Goal: Task Accomplishment & Management: Use online tool/utility

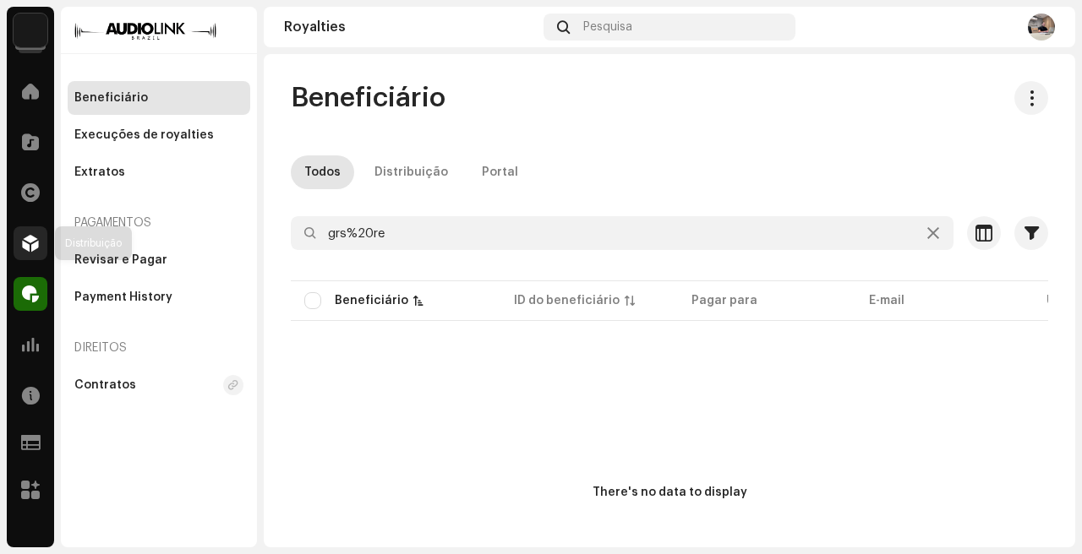
click at [25, 239] on span at bounding box center [30, 244] width 17 height 14
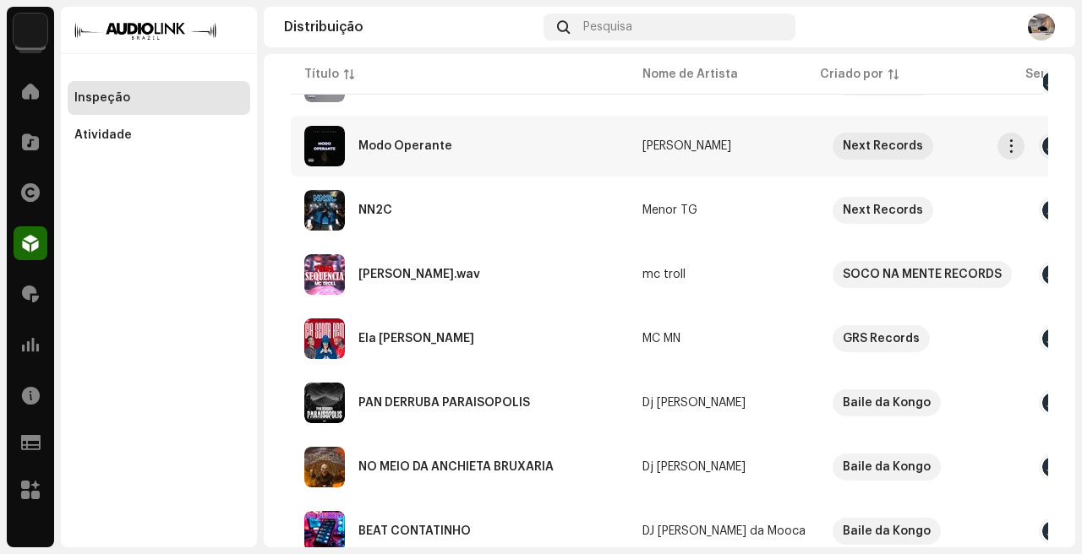
scroll to position [407, 0]
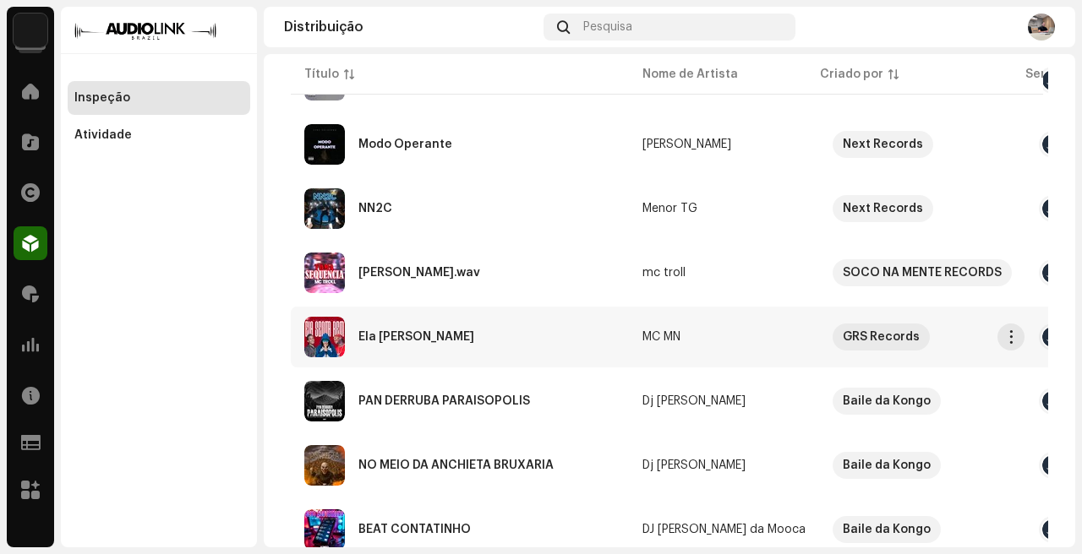
click at [538, 343] on div "Ela [PERSON_NAME]" at bounding box center [459, 337] width 311 height 41
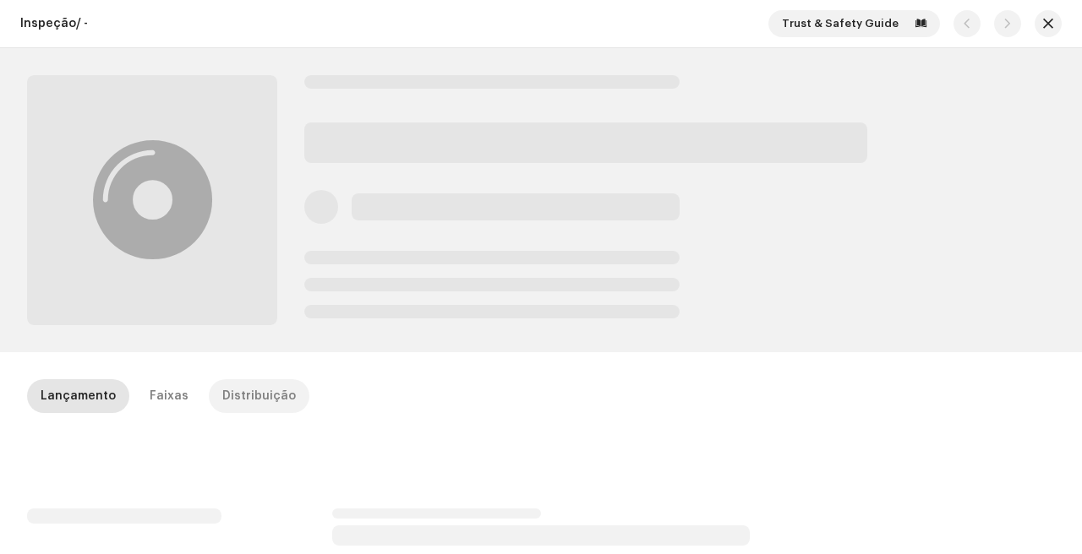
click at [259, 374] on div "Inspeção / - Trust & Safety Guide Lançamento Faixas Distribuição" at bounding box center [541, 277] width 1082 height 554
click at [260, 384] on div "Distribuição" at bounding box center [259, 397] width 74 height 34
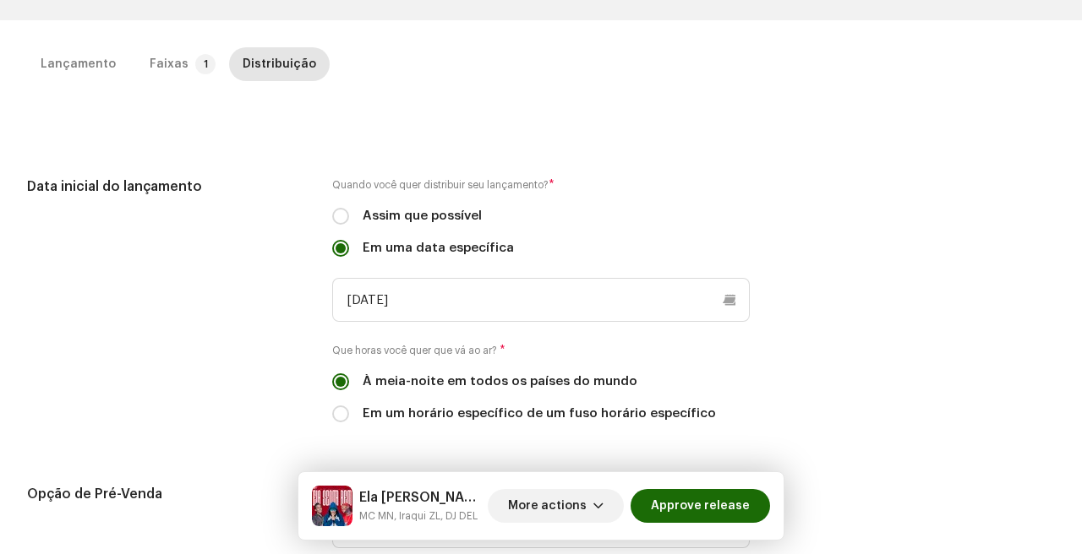
scroll to position [406, 0]
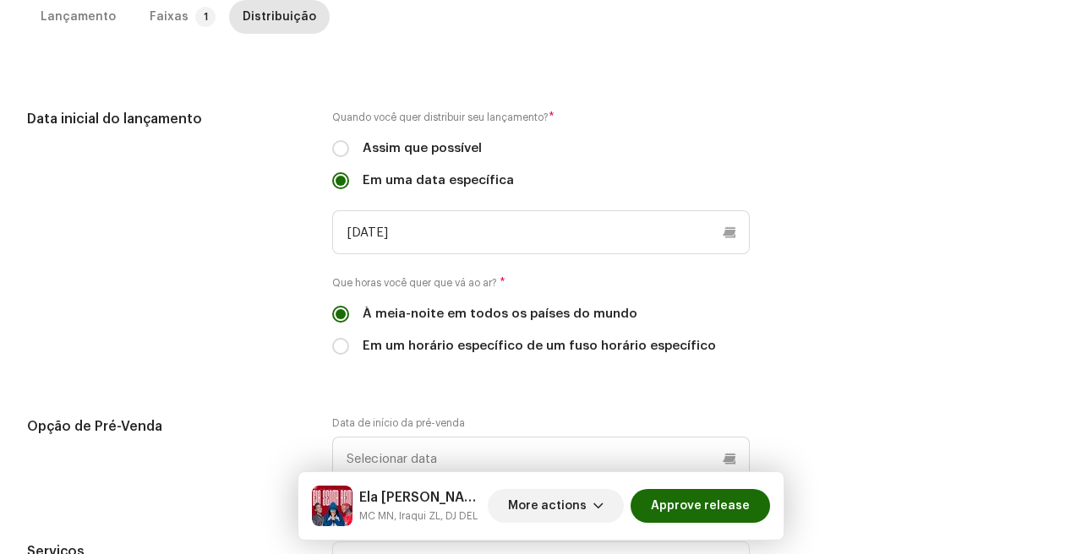
click at [184, 39] on div "Lançamento Faixas 1 Distribuição" at bounding box center [541, 24] width 1028 height 48
click at [184, 27] on p-tab "Faixas 1" at bounding box center [179, 17] width 86 height 34
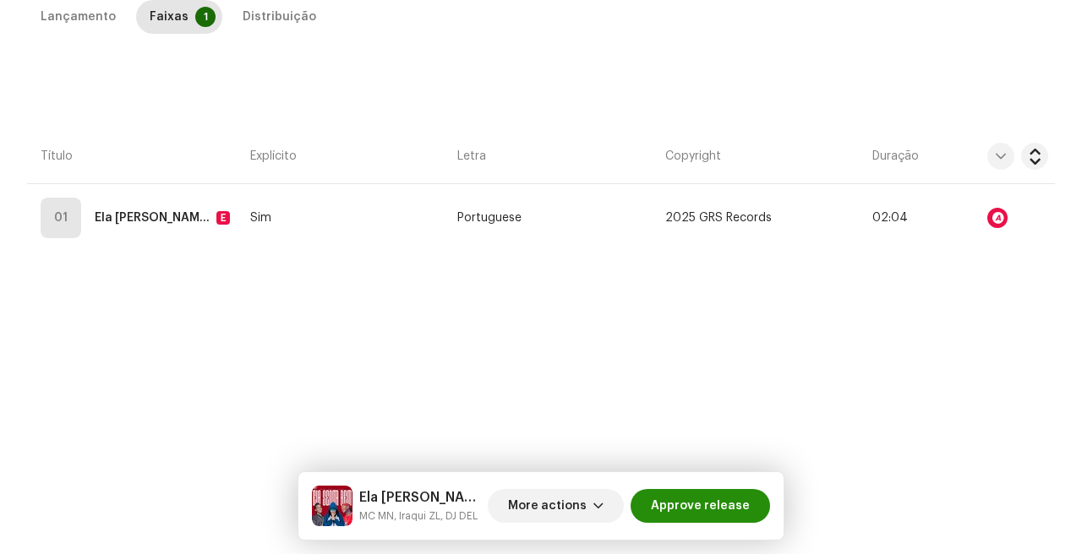
click at [735, 498] on span "Approve release" at bounding box center [700, 506] width 99 height 34
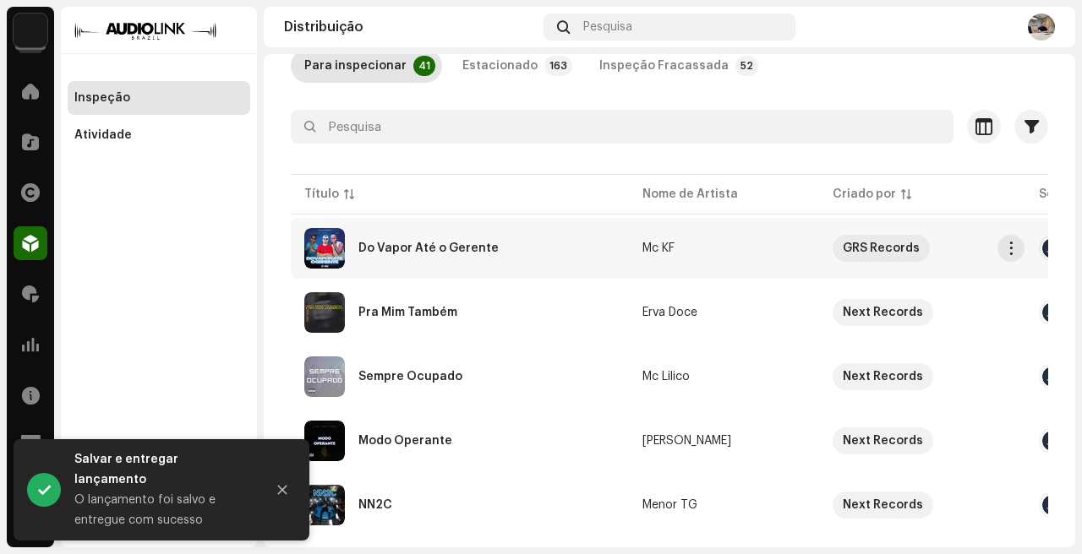
scroll to position [108, 0]
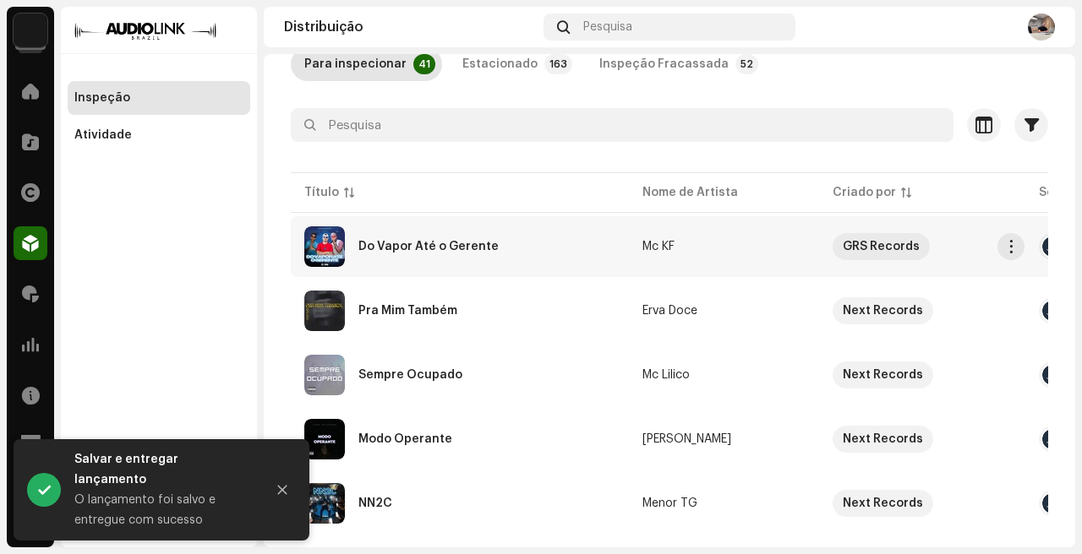
click at [573, 254] on div "Do Vapor Até o Gerente" at bounding box center [459, 247] width 311 height 41
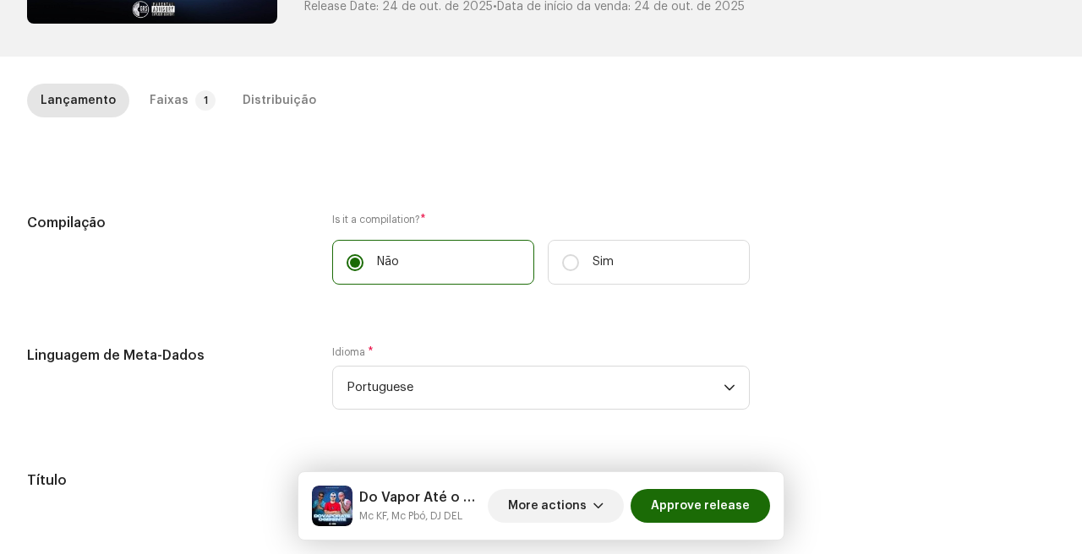
scroll to position [378, 0]
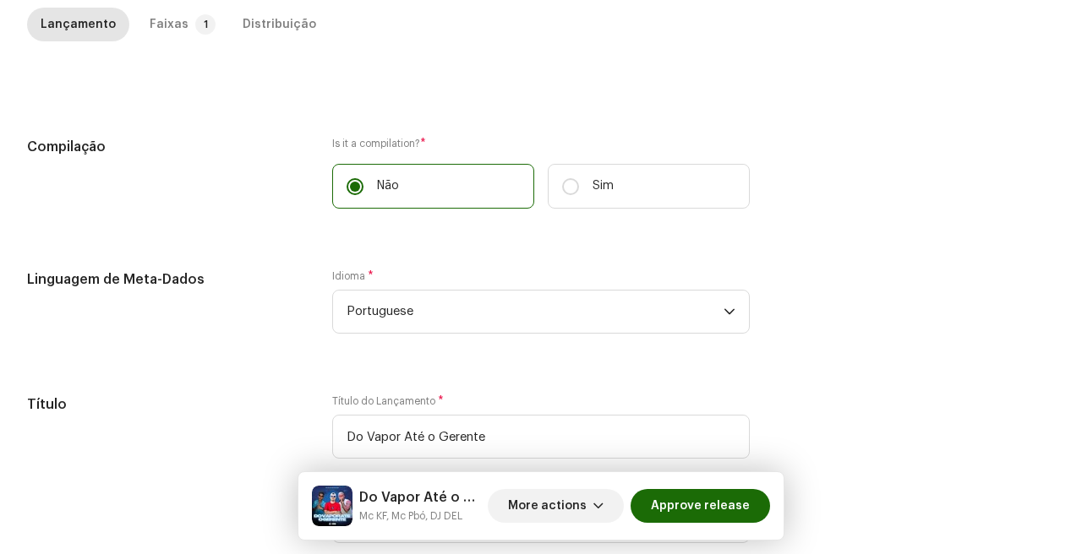
click at [155, 48] on div "Lançamento Faixas 1 Distribuição" at bounding box center [541, 32] width 1028 height 48
click at [175, 40] on div "Faixas" at bounding box center [169, 25] width 39 height 34
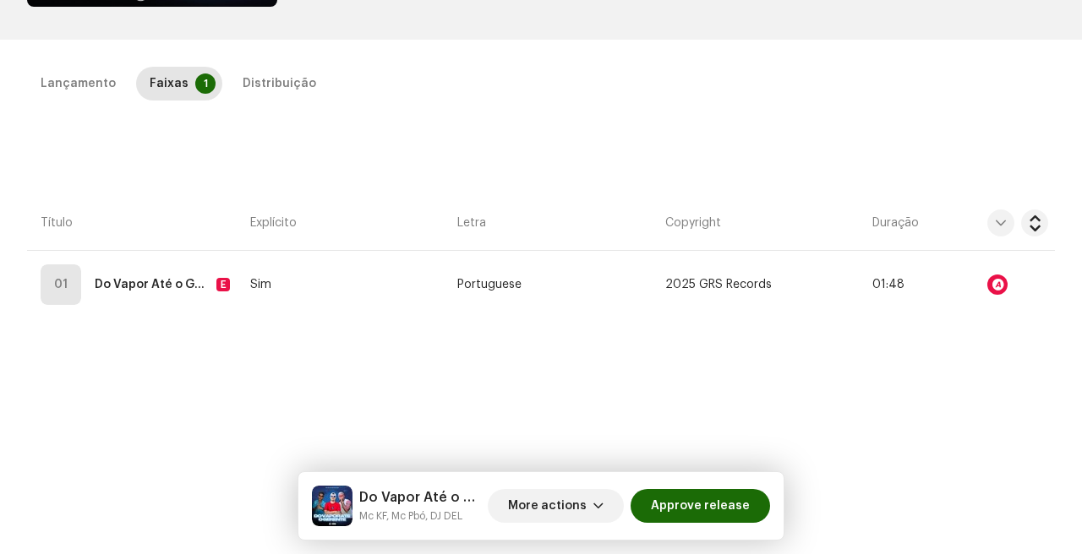
scroll to position [0, 0]
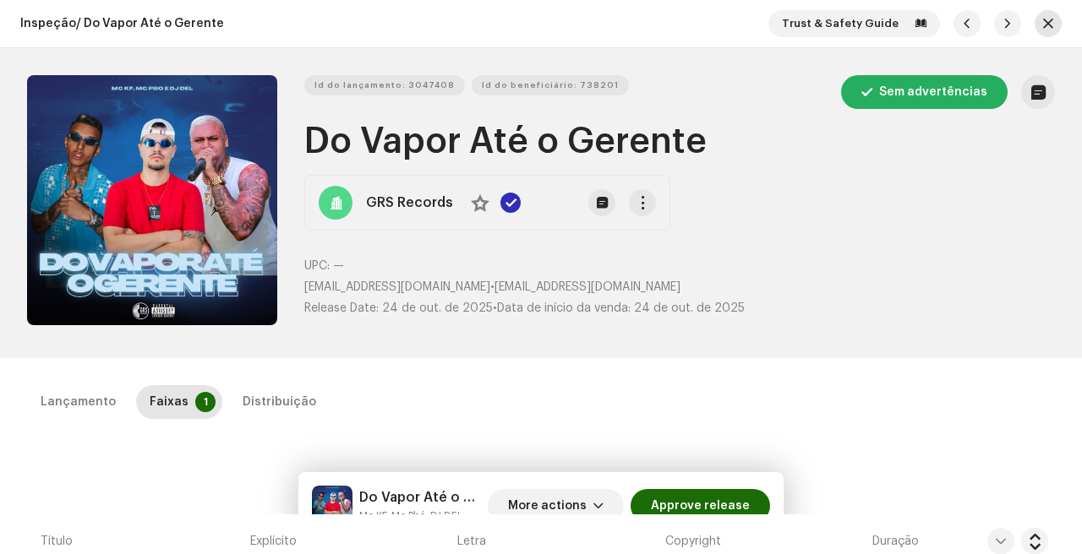
click at [1046, 20] on button "button" at bounding box center [1048, 23] width 27 height 27
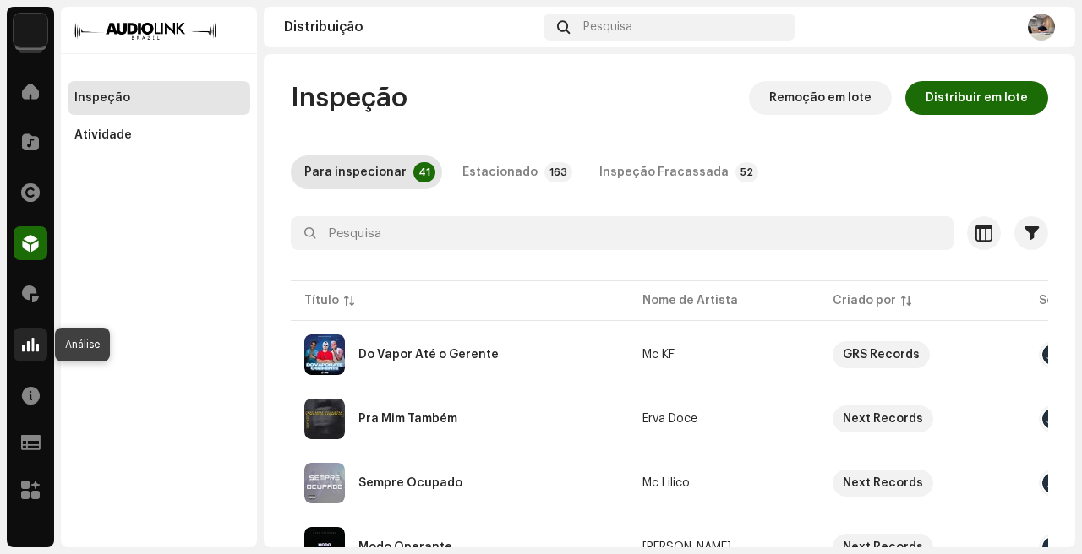
click at [19, 337] on div at bounding box center [31, 345] width 34 height 34
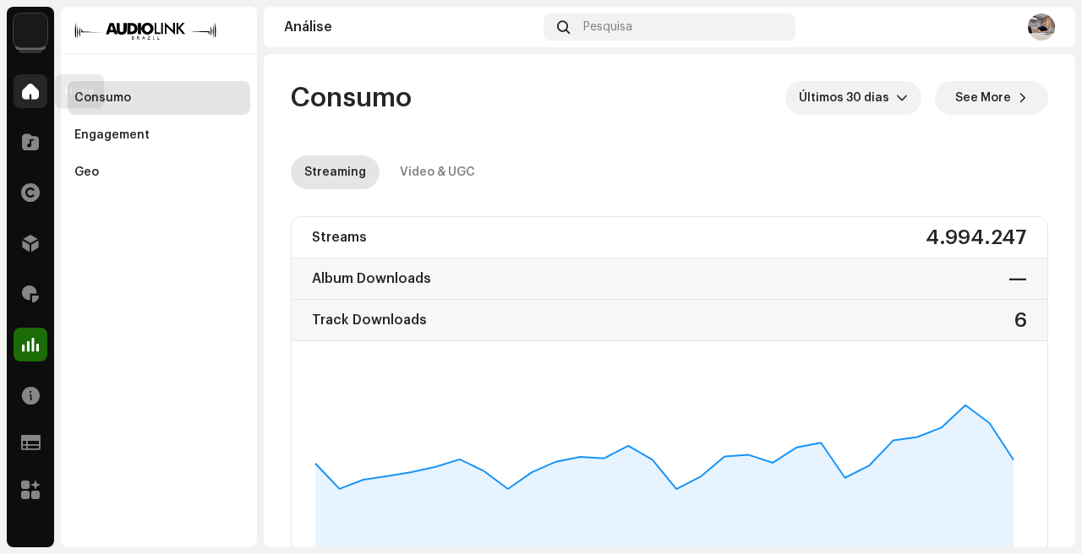
click at [19, 87] on div at bounding box center [31, 91] width 34 height 34
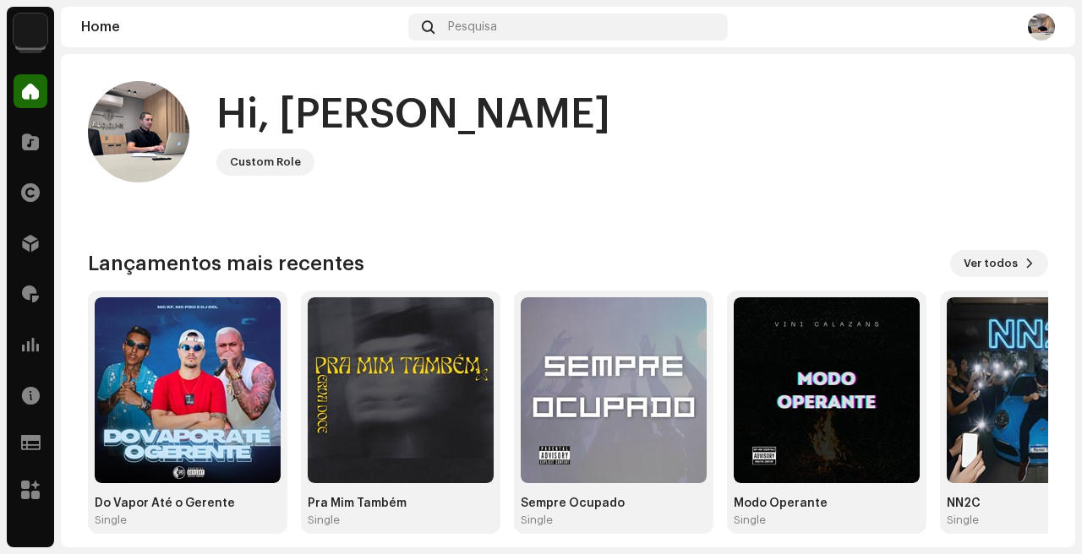
scroll to position [97, 0]
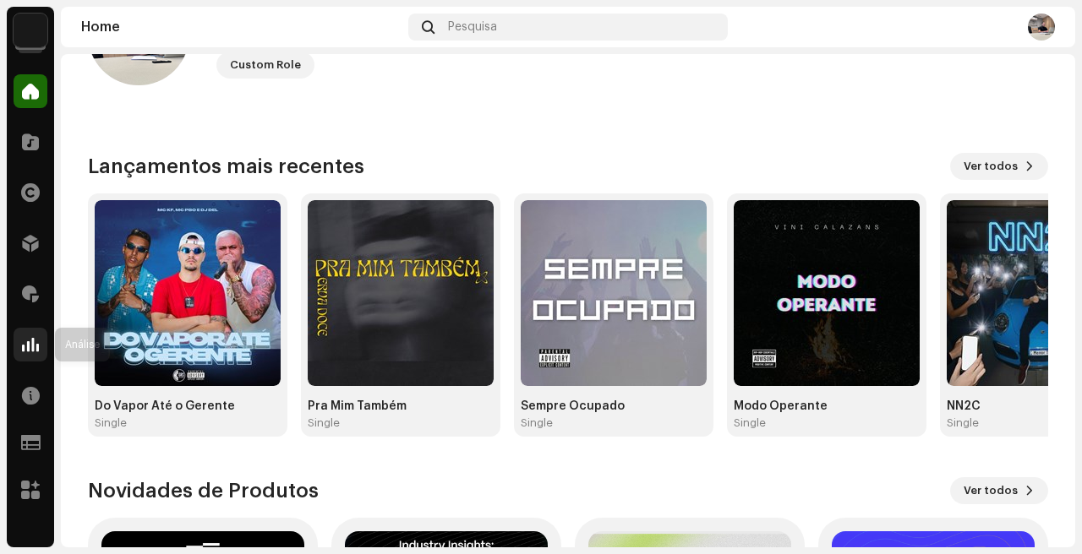
click at [25, 352] on span at bounding box center [30, 345] width 17 height 14
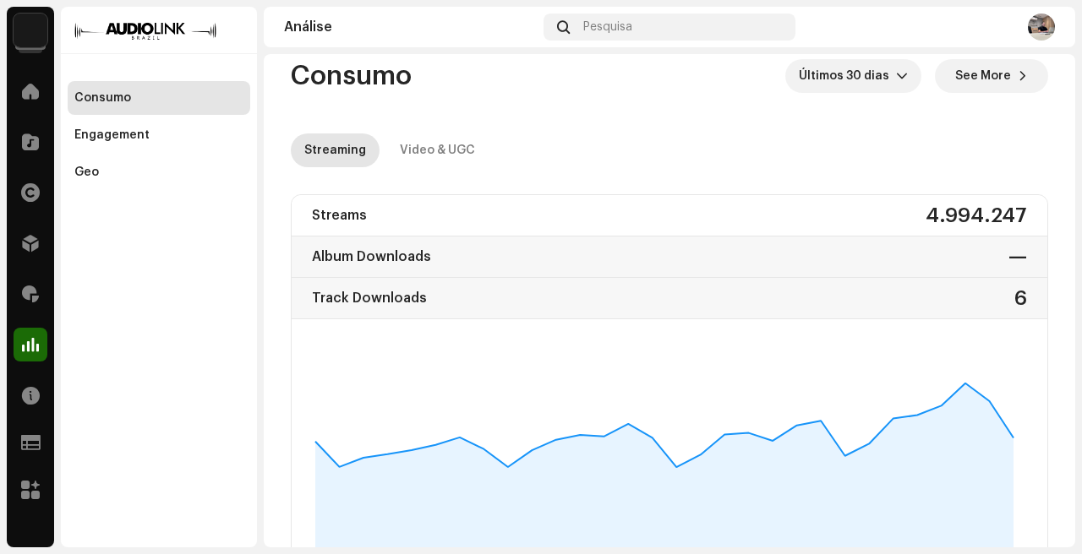
scroll to position [21, 0]
click at [420, 163] on div "Video & UGC" at bounding box center [437, 151] width 75 height 34
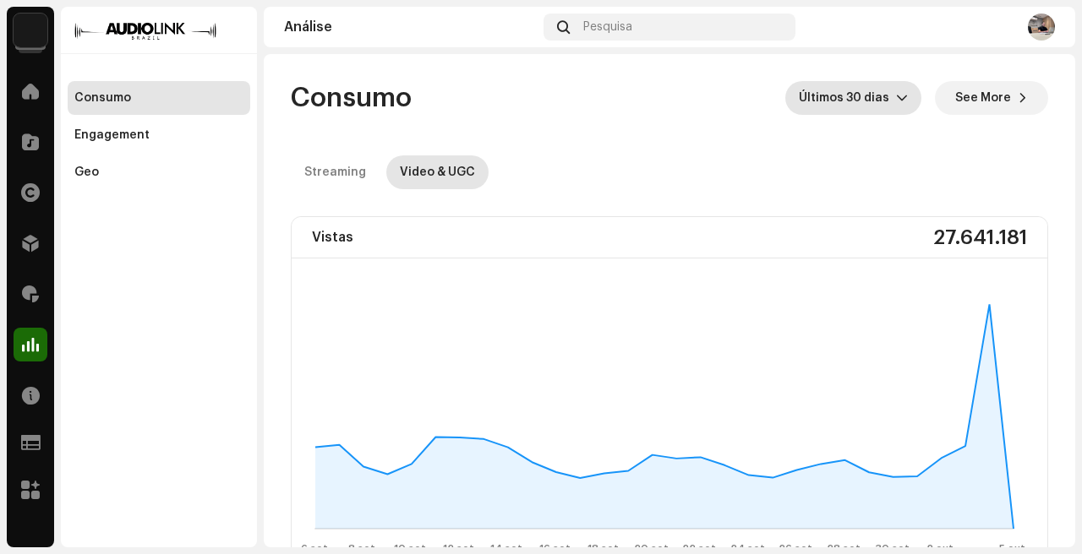
click at [872, 88] on span "Últimos 30 dias" at bounding box center [847, 98] width 97 height 34
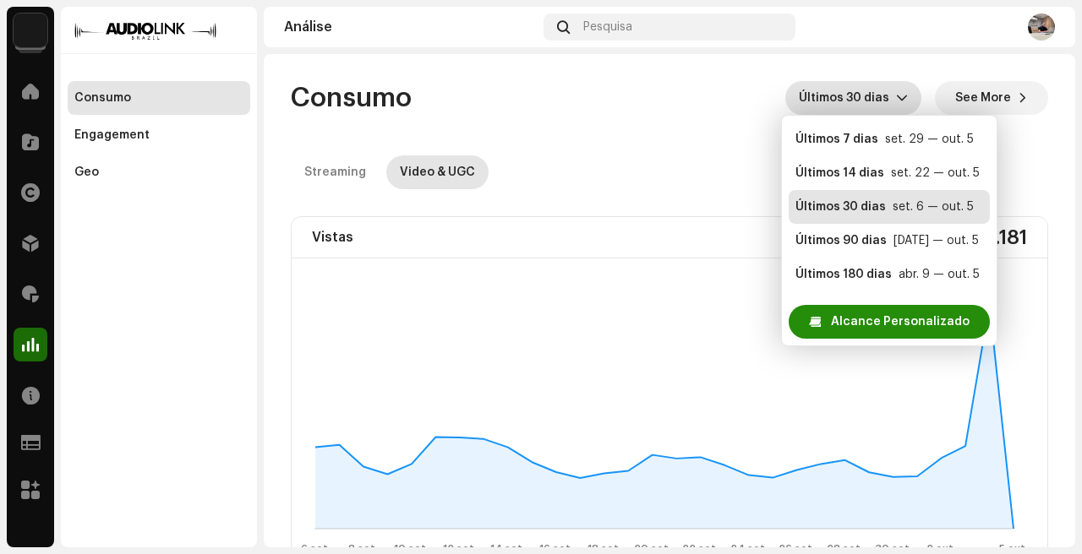
scroll to position [27, 0]
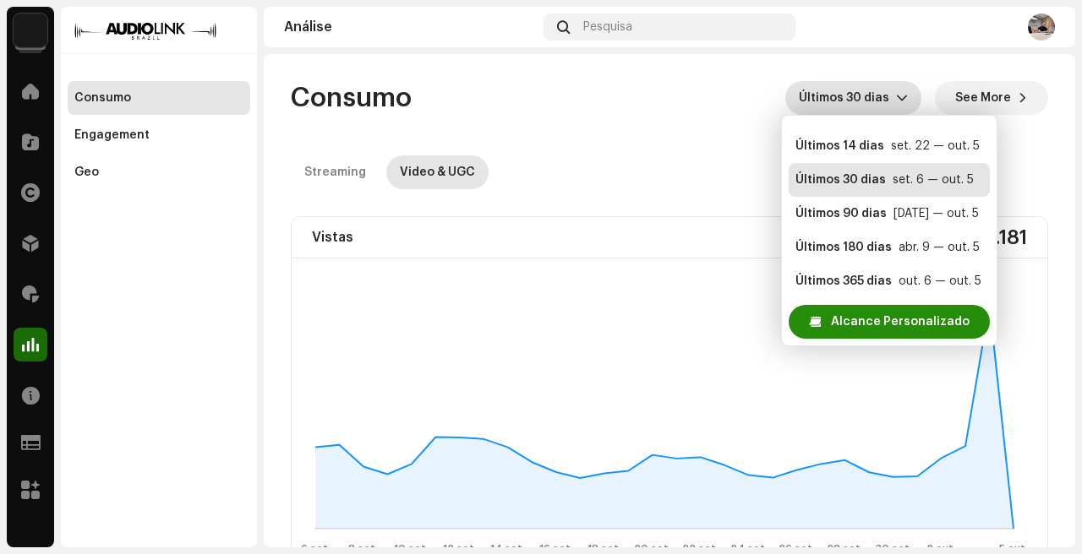
click at [909, 316] on span "Alcance Personalizado" at bounding box center [900, 322] width 139 height 34
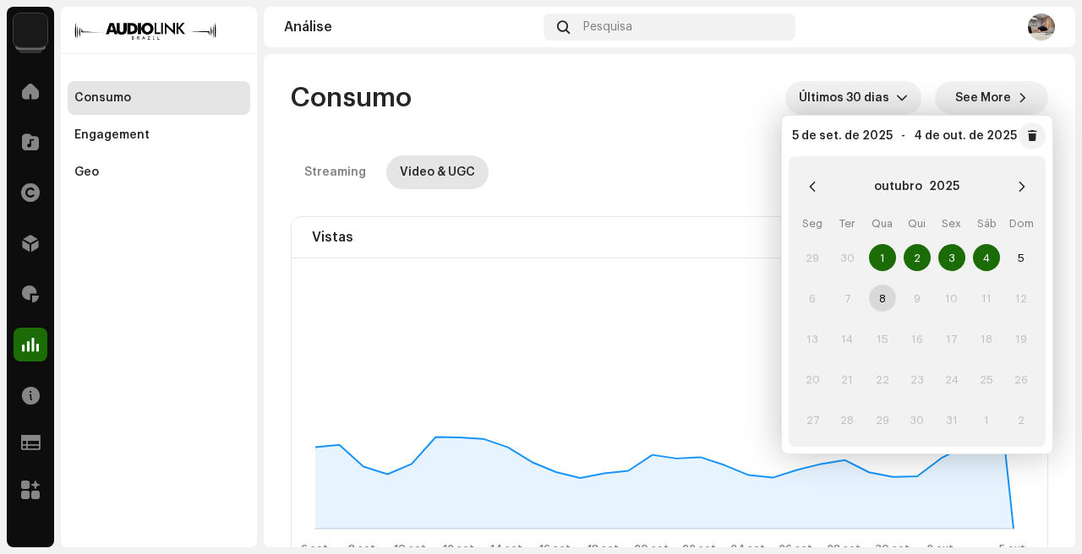
click at [993, 262] on span "4" at bounding box center [986, 257] width 27 height 27
click at [567, 145] on re-o-consumption-dashboard-header "Consumo out. 4 — out. 4 See More Streaming Video & UGC" at bounding box center [669, 128] width 757 height 149
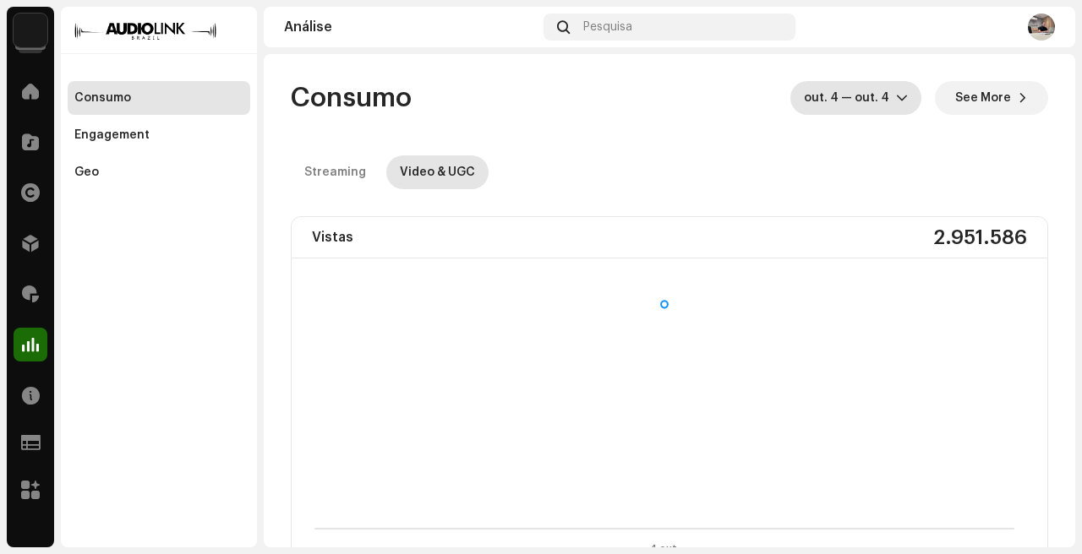
click at [850, 87] on span "out. 4 — out. 4" at bounding box center [850, 98] width 92 height 34
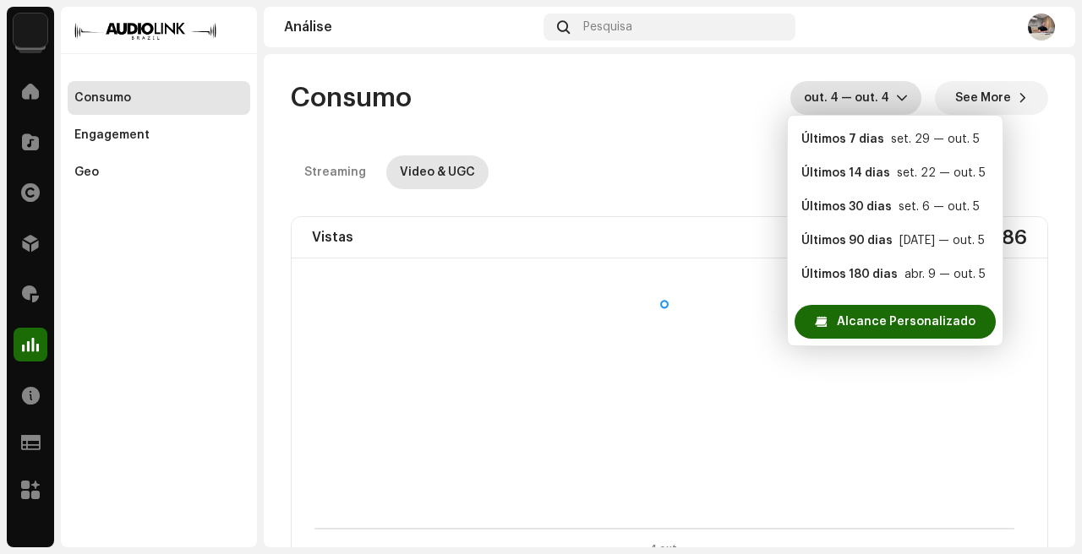
click at [849, 87] on span "out. 4 — out. 4" at bounding box center [850, 98] width 92 height 34
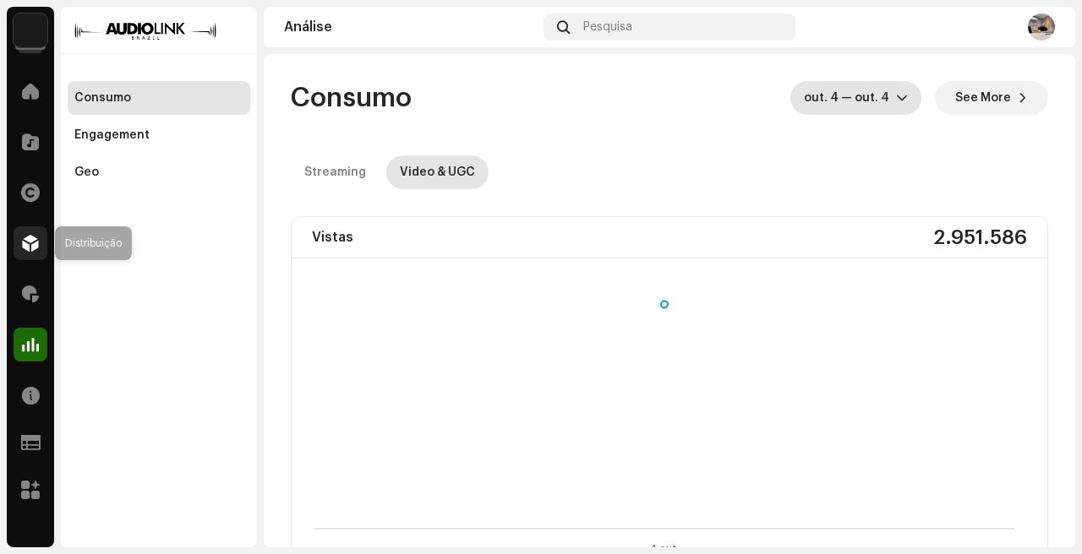
click at [26, 243] on span at bounding box center [30, 244] width 17 height 14
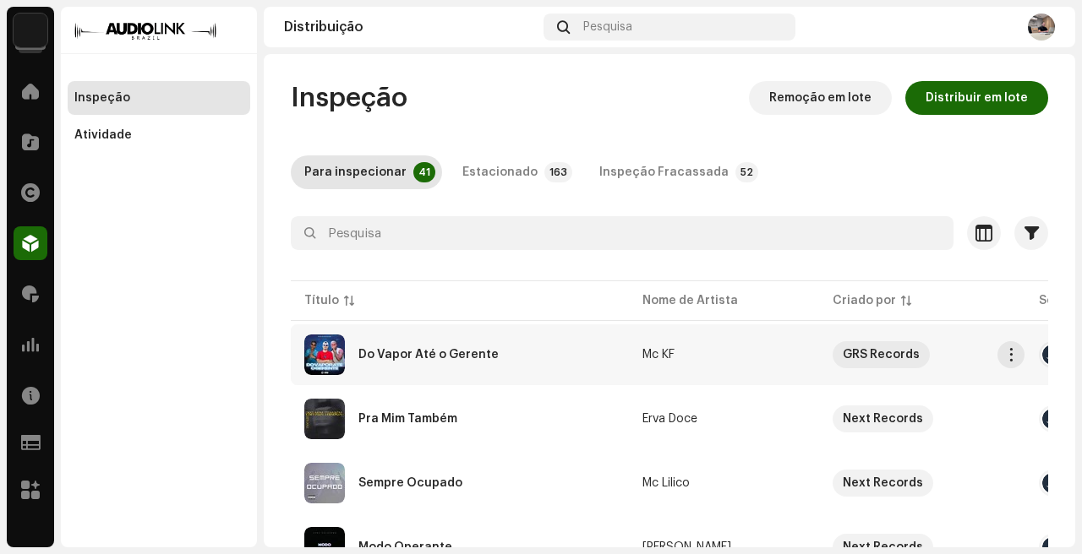
scroll to position [68, 0]
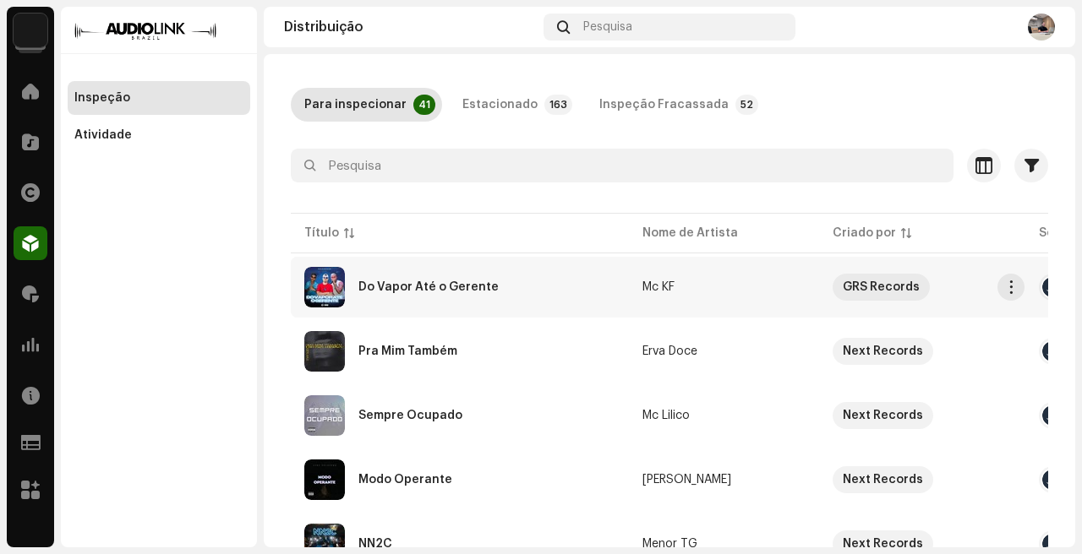
click at [516, 293] on div "Do Vapor Até o Gerente" at bounding box center [459, 287] width 311 height 41
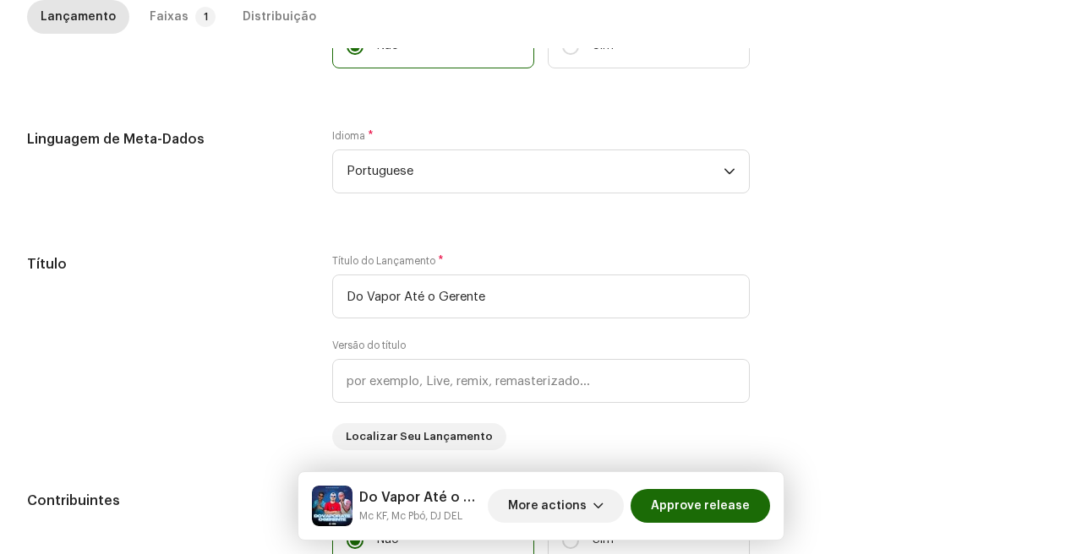
scroll to position [636, 0]
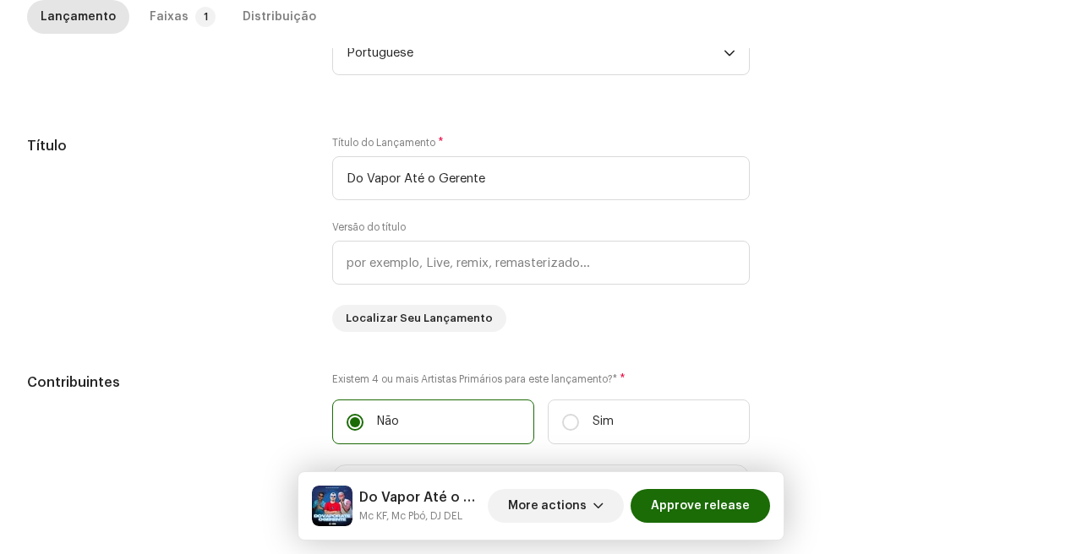
click at [172, 23] on div "Faixas" at bounding box center [169, 17] width 39 height 34
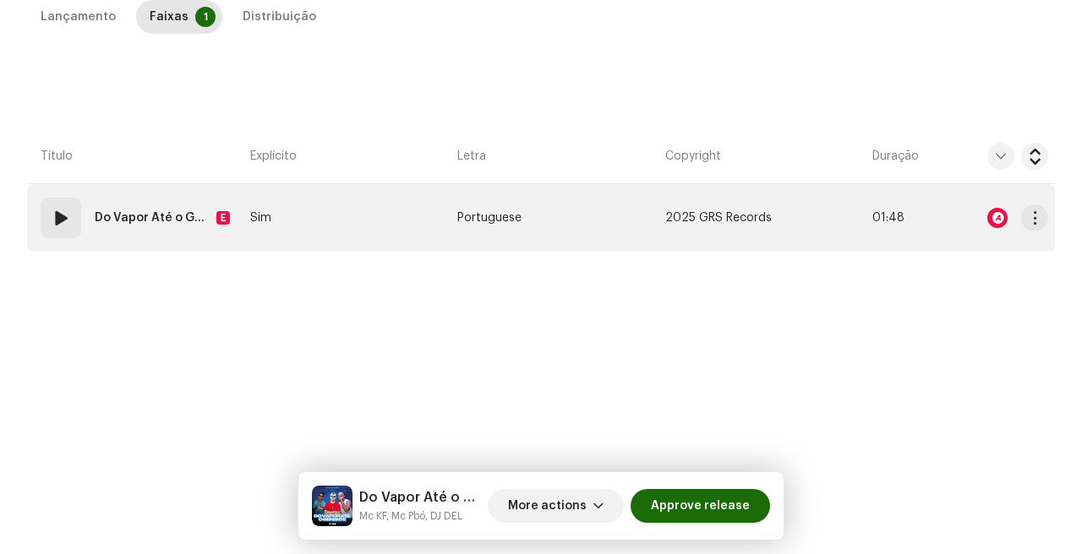
scroll to position [385, 0]
click at [997, 220] on div at bounding box center [997, 218] width 20 height 20
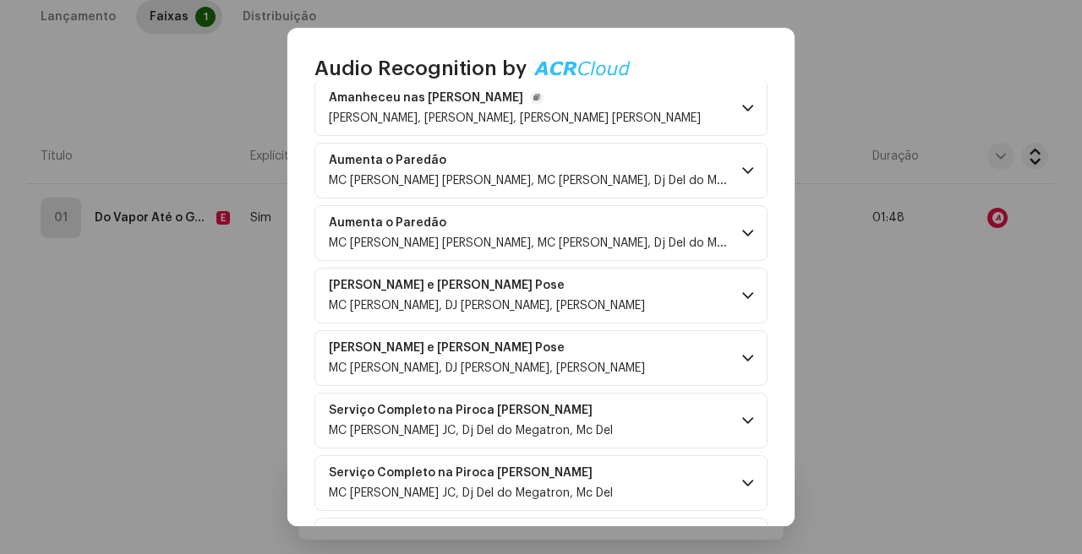
scroll to position [96, 0]
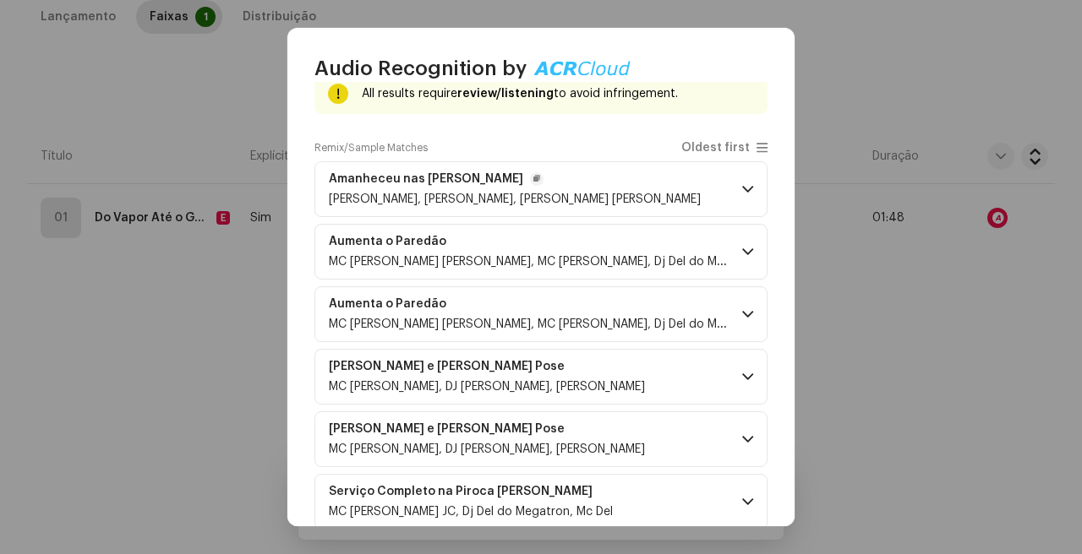
click at [633, 205] on span "[PERSON_NAME], [PERSON_NAME], [PERSON_NAME] [PERSON_NAME]" at bounding box center [515, 200] width 372 height 12
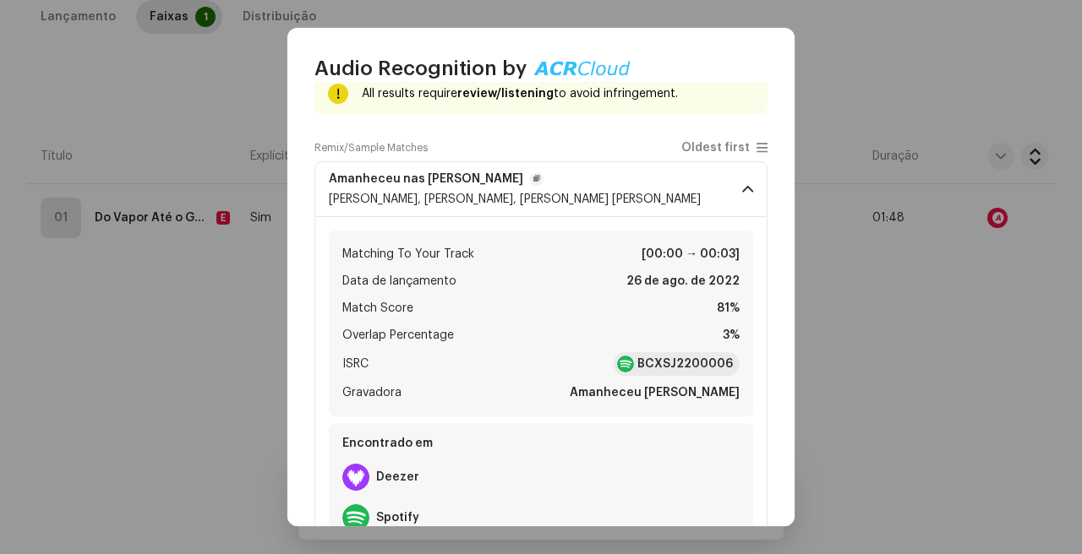
click at [633, 205] on span "[PERSON_NAME], [PERSON_NAME], [PERSON_NAME] [PERSON_NAME]" at bounding box center [515, 200] width 372 height 12
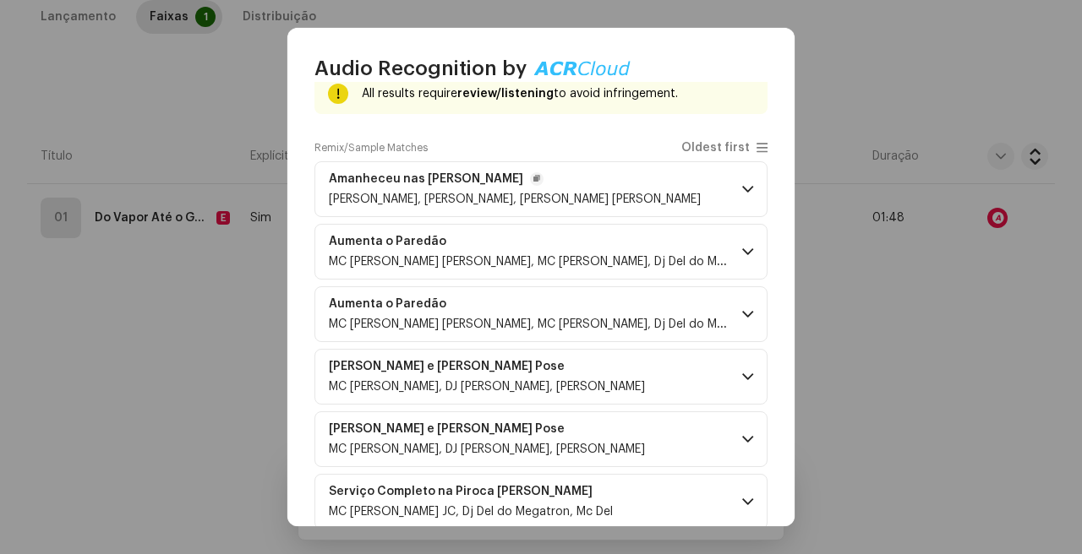
click at [633, 205] on span "[PERSON_NAME], [PERSON_NAME], [PERSON_NAME] [PERSON_NAME]" at bounding box center [515, 200] width 372 height 12
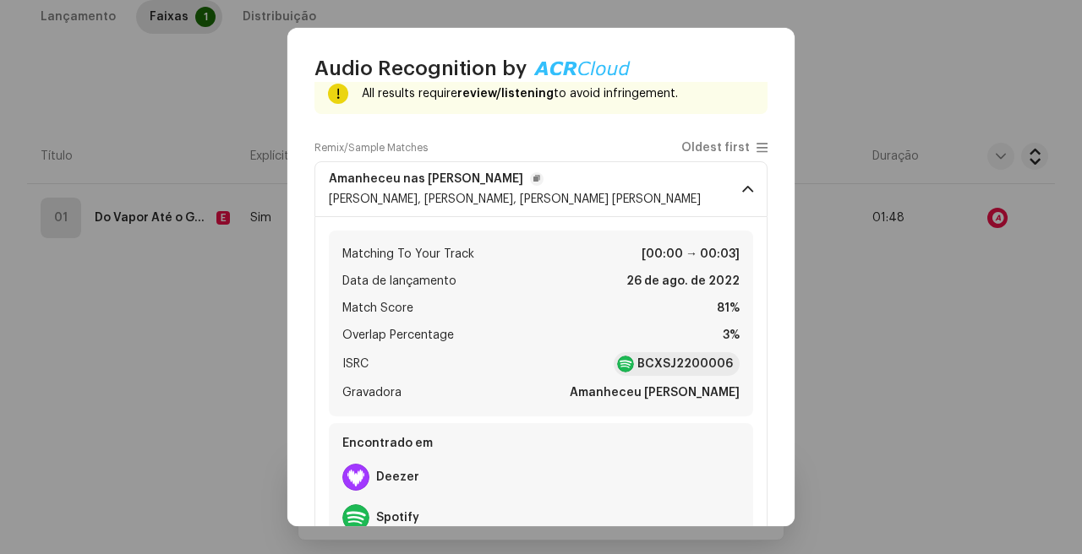
click at [633, 205] on span "[PERSON_NAME], [PERSON_NAME], [PERSON_NAME] [PERSON_NAME]" at bounding box center [515, 200] width 372 height 12
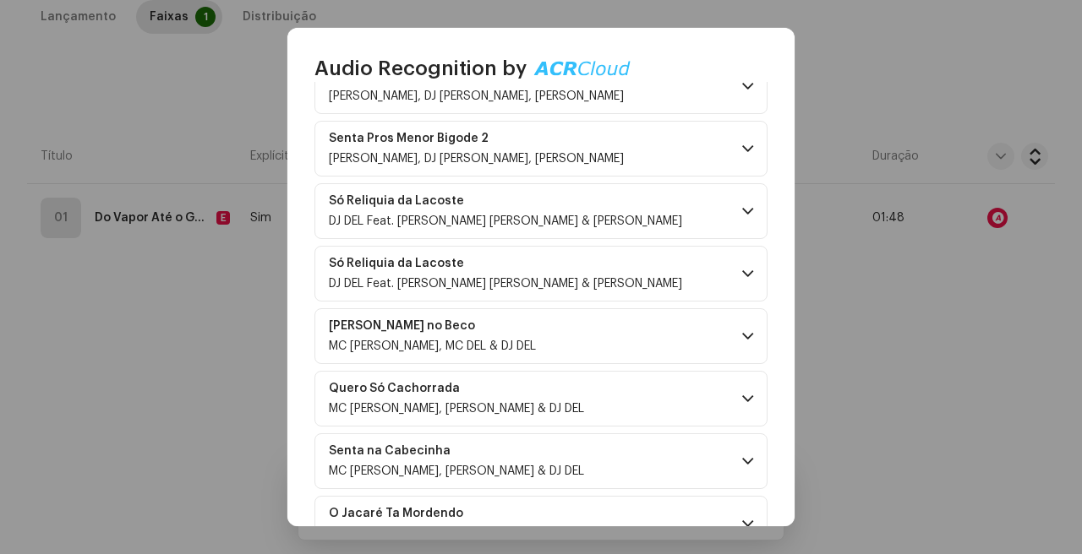
scroll to position [2549, 0]
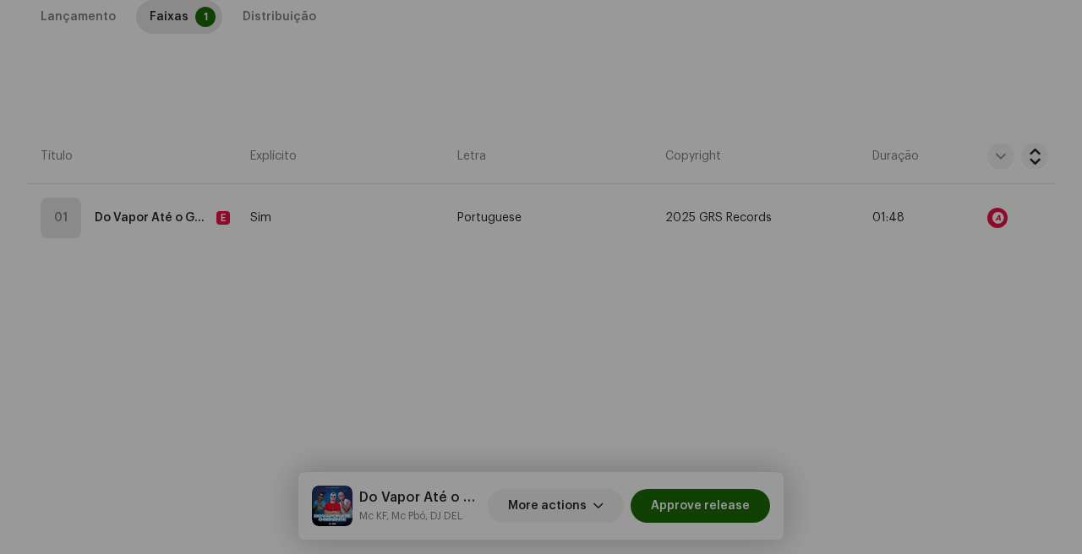
click at [817, 402] on div "Audio Recognition by Remix/Sample 102 All results require review/listening to a…" at bounding box center [541, 277] width 1082 height 554
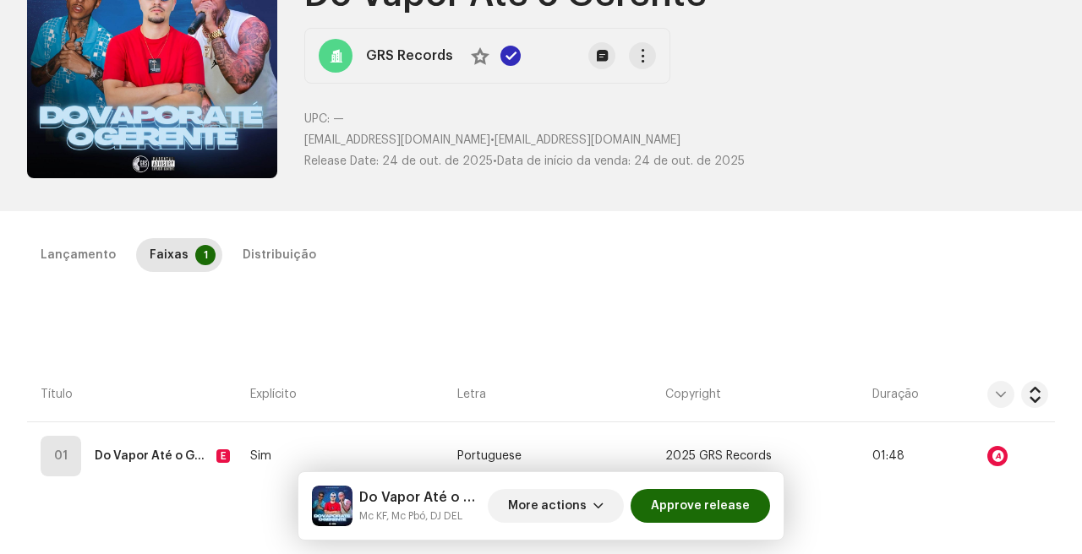
scroll to position [0, 0]
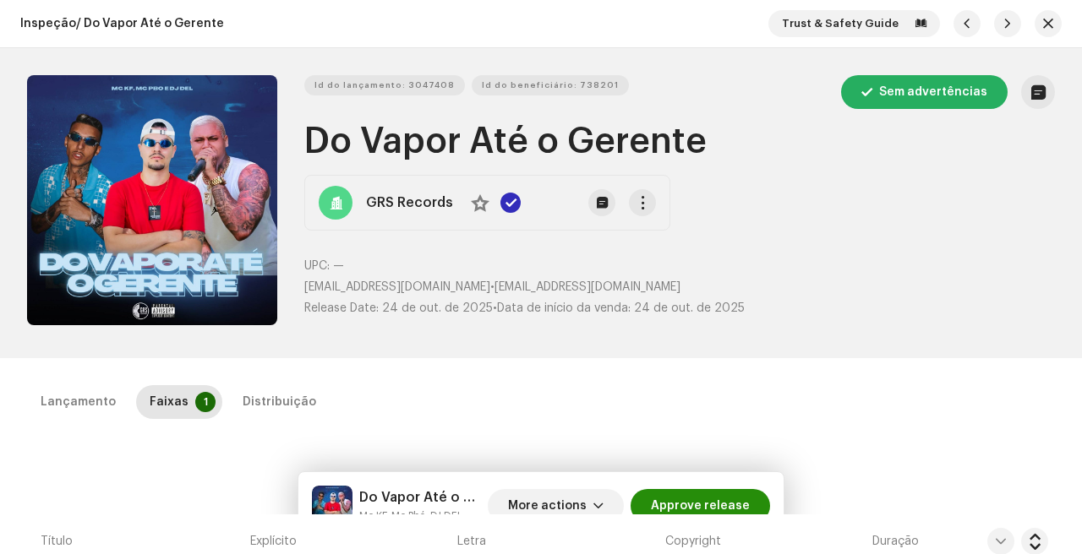
click at [693, 498] on span "Approve release" at bounding box center [700, 506] width 99 height 34
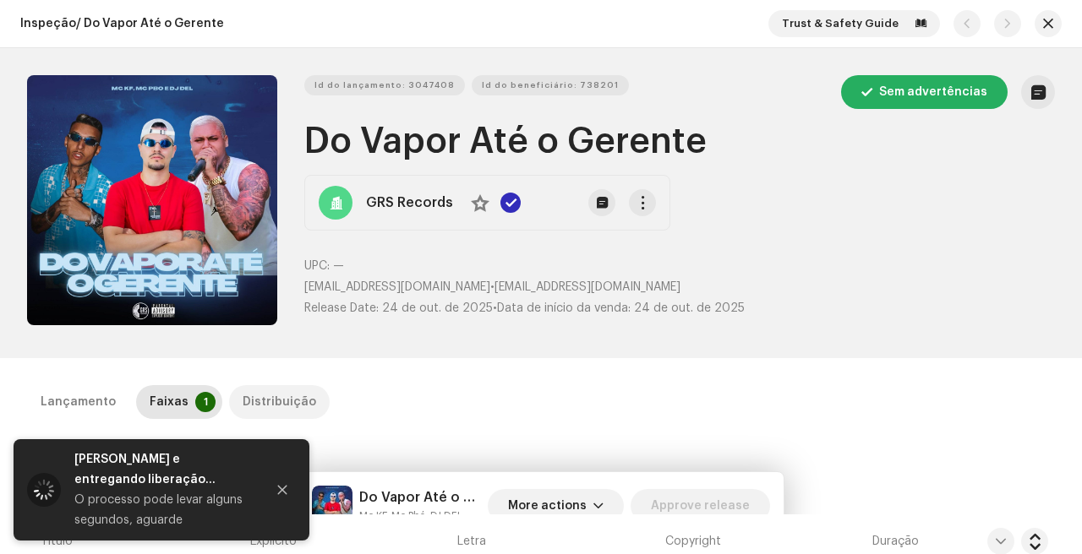
click at [255, 402] on div "Distribuição" at bounding box center [280, 402] width 74 height 34
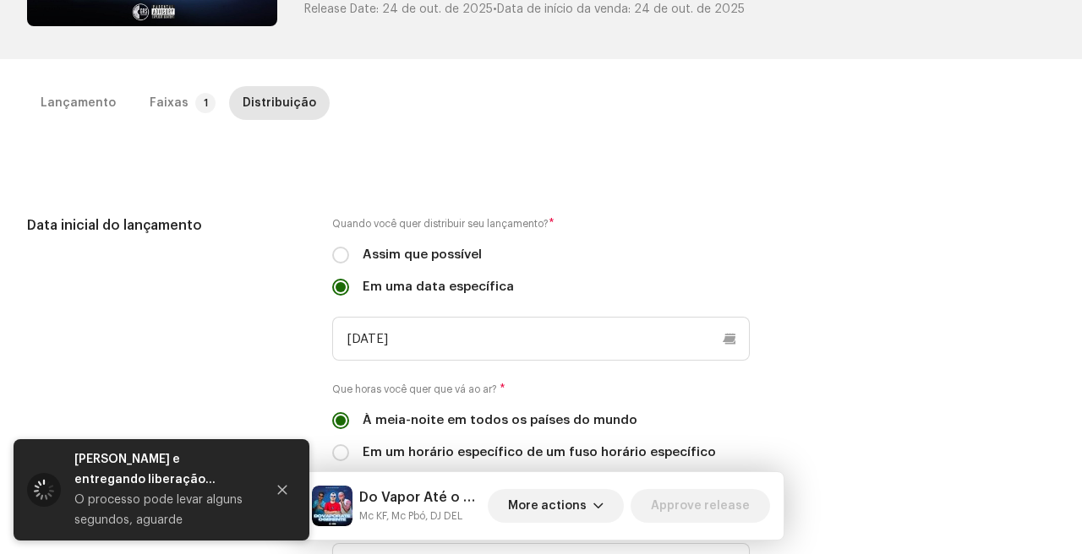
scroll to position [298, 0]
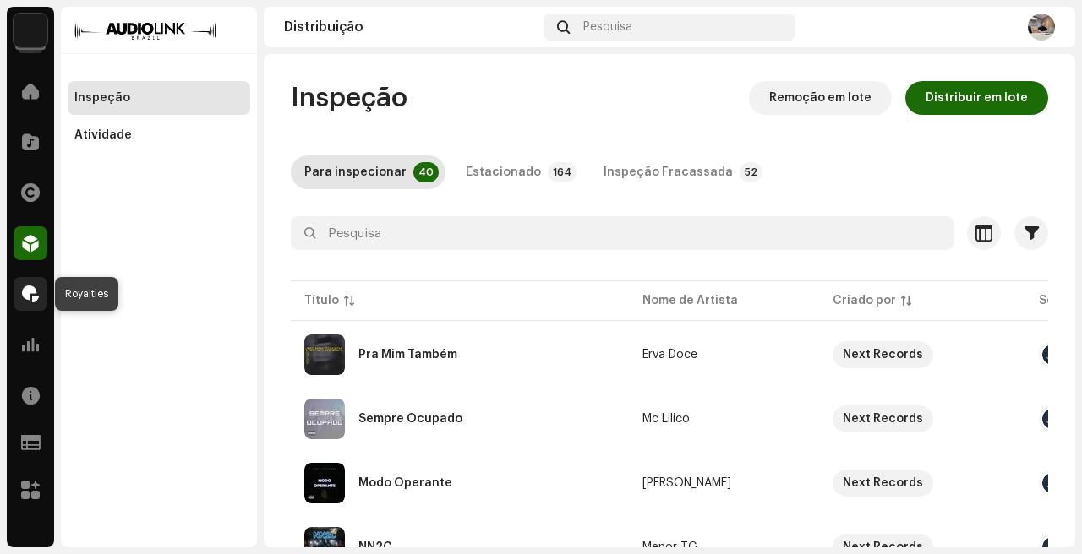
click at [37, 296] on span at bounding box center [30, 294] width 17 height 14
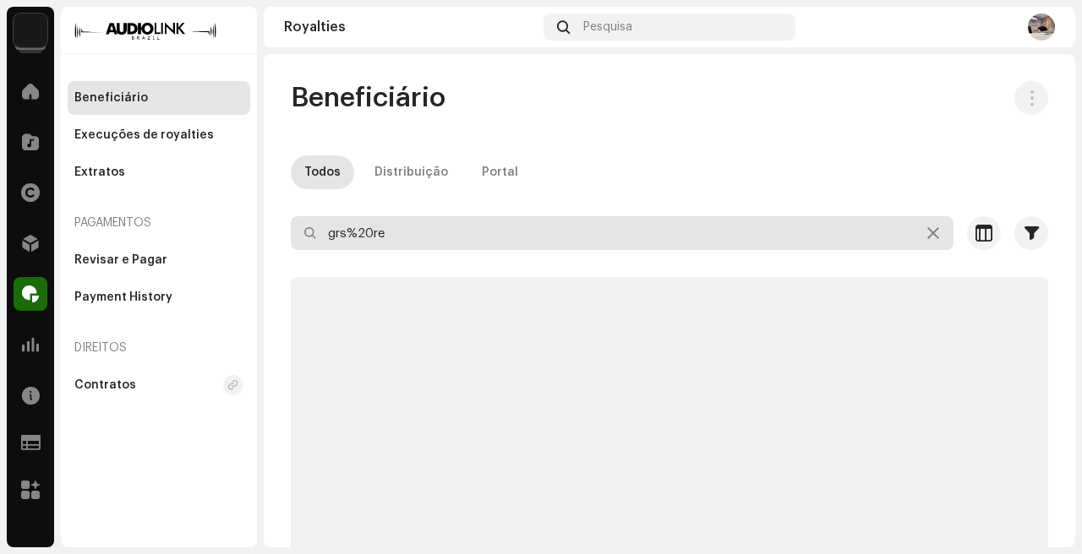
click at [566, 236] on input "grs%20re" at bounding box center [622, 233] width 663 height 34
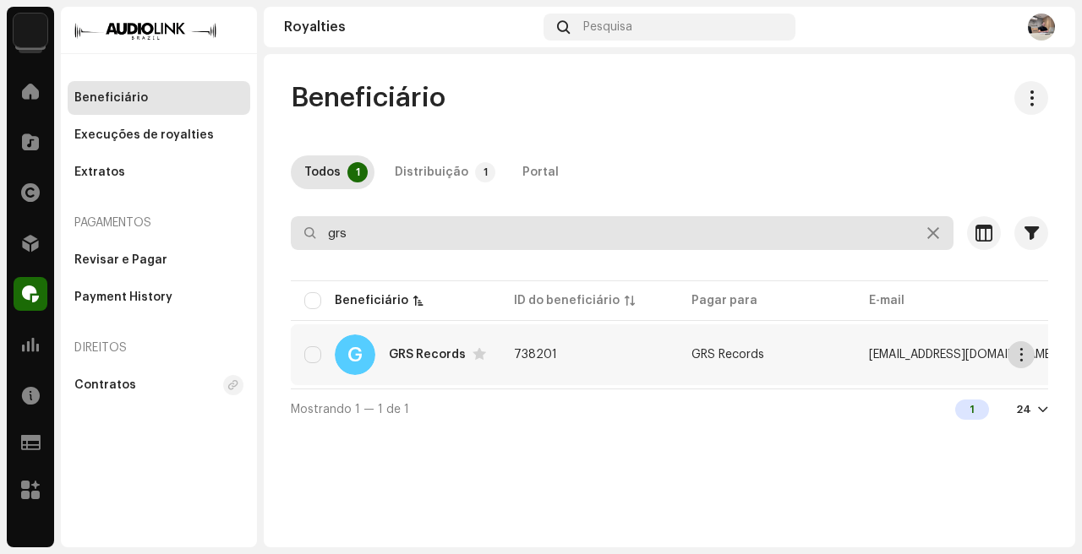
type input "grs"
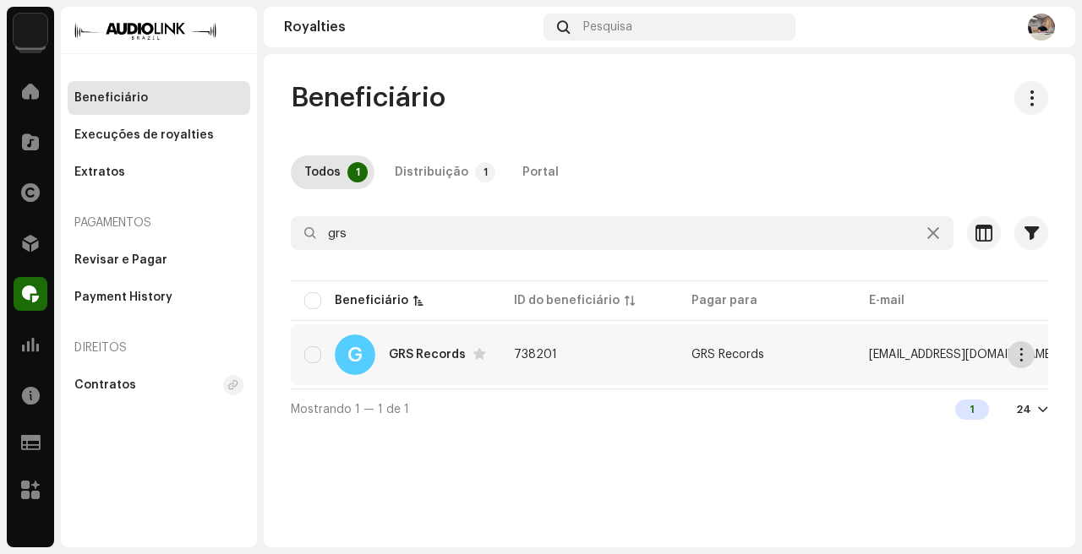
click at [1018, 353] on span "button" at bounding box center [1021, 355] width 13 height 14
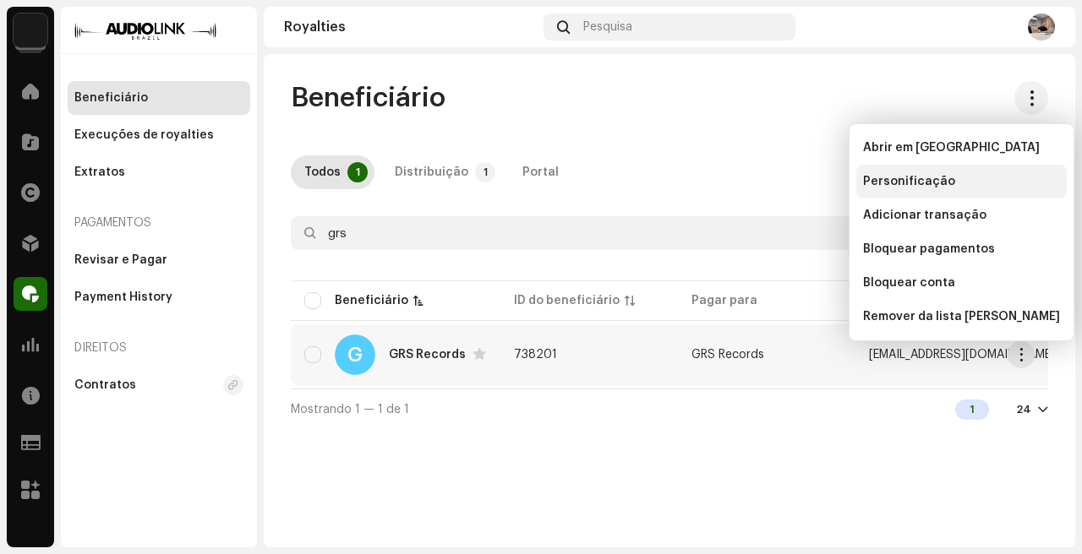
click at [956, 183] on div "Personificação" at bounding box center [961, 182] width 197 height 14
